Goal: Task Accomplishment & Management: Use online tool/utility

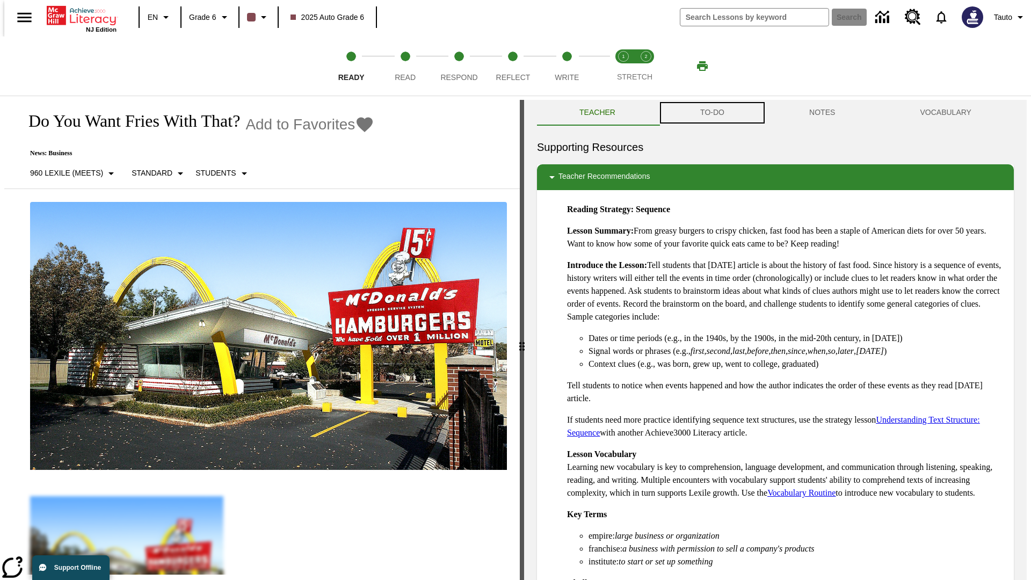
click at [711, 113] on button "TO-DO" at bounding box center [712, 113] width 109 height 26
